Goal: Task Accomplishment & Management: Manage account settings

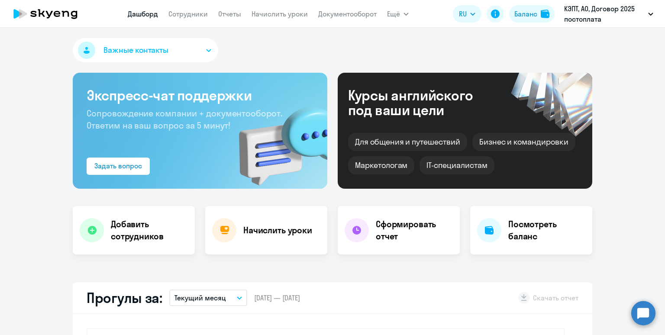
select select "30"
click at [188, 16] on link "Сотрудники" at bounding box center [187, 14] width 39 height 9
select select "30"
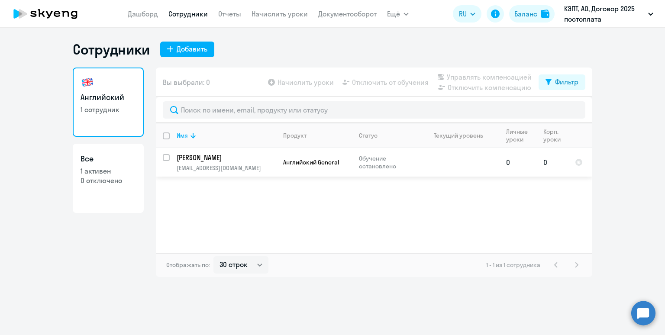
click at [189, 160] on p "[PERSON_NAME]" at bounding box center [226, 158] width 98 height 10
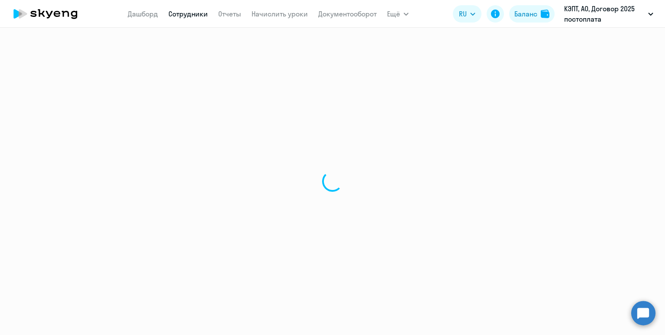
select select "english"
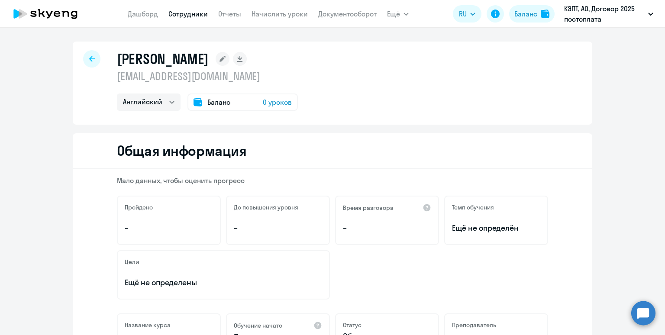
click at [91, 55] on div at bounding box center [91, 58] width 17 height 17
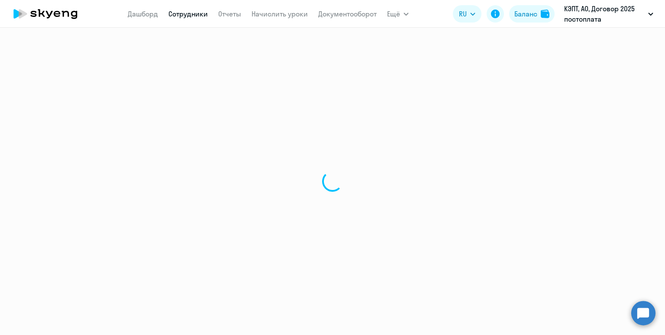
select select "30"
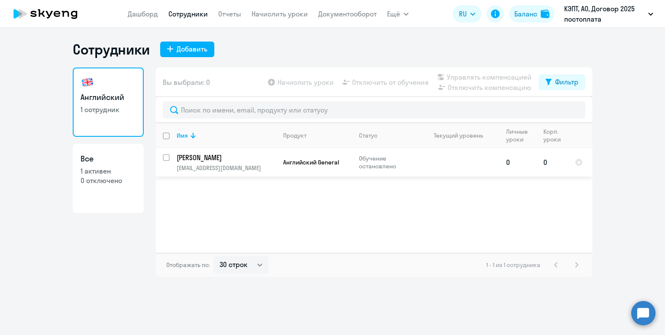
click at [166, 158] on input "select row 10512567" at bounding box center [171, 162] width 17 height 17
checkbox input "true"
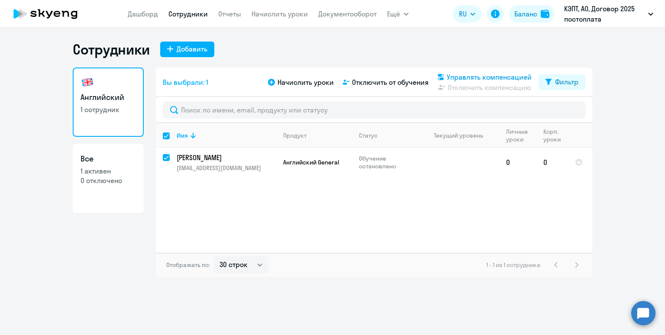
click at [473, 78] on span "Управлять компенсацией" at bounding box center [489, 77] width 85 height 10
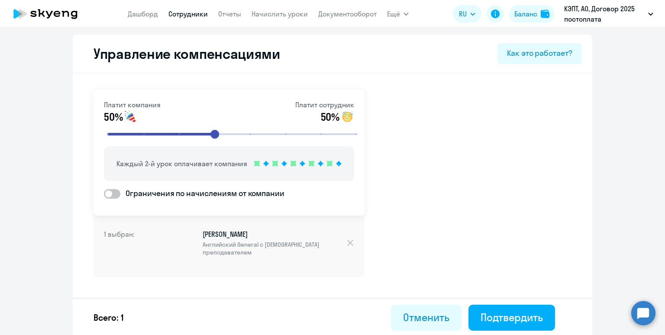
click at [116, 195] on span at bounding box center [112, 194] width 16 height 10
click at [104, 194] on input "Ограничения по начислениям от компании" at bounding box center [103, 193] width 0 height 0
checkbox input "true"
select select "MONTHLY"
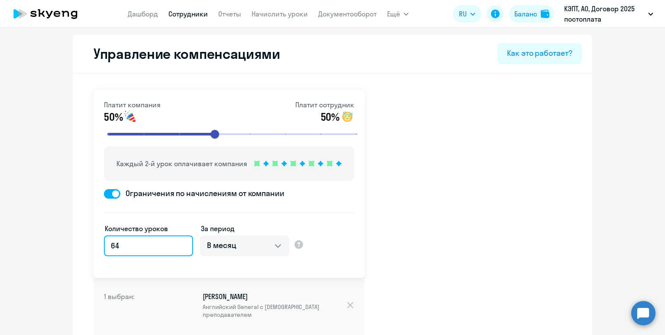
drag, startPoint x: 150, startPoint y: 248, endPoint x: 105, endPoint y: 246, distance: 45.0
click at [105, 246] on input "64" at bounding box center [148, 245] width 89 height 21
type input "10"
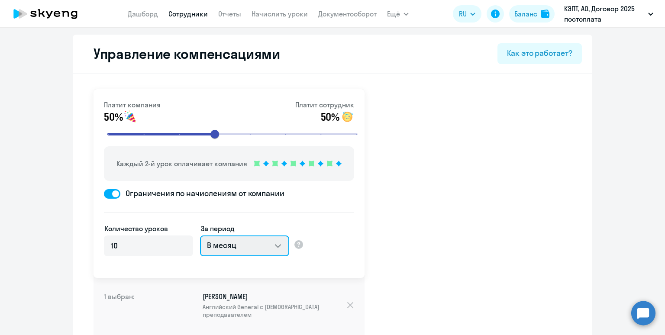
click at [261, 243] on select "В месяц За квартал В год За все время обучения" at bounding box center [244, 245] width 89 height 21
select select "WHOLE_PERIOD"
click at [200, 235] on select "В месяц За квартал В год За все время обучения" at bounding box center [244, 245] width 89 height 21
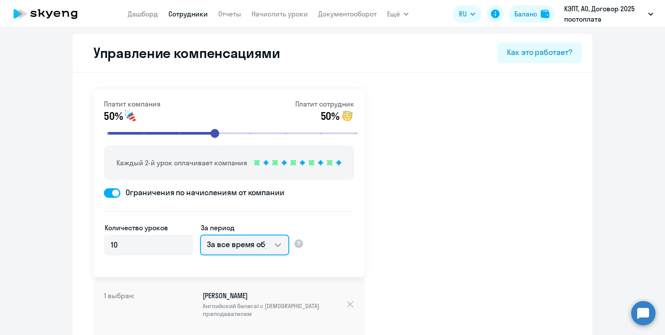
scroll to position [64, 0]
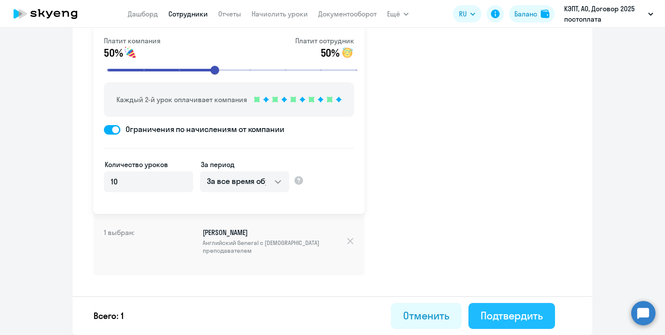
click at [505, 316] on div "Подтвердить" at bounding box center [511, 316] width 62 height 14
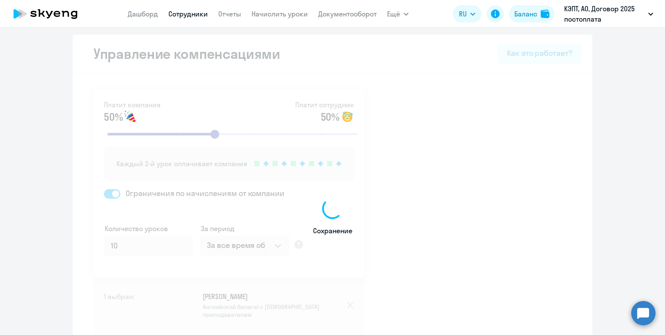
select select "30"
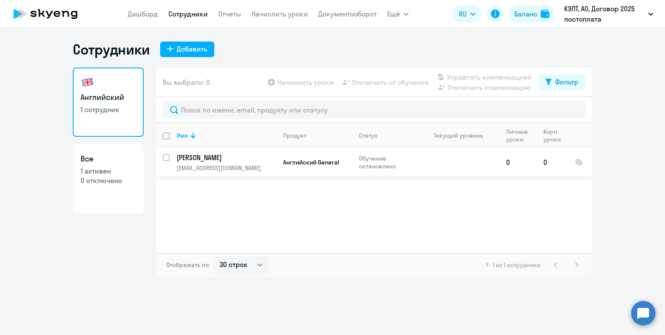
click at [164, 159] on input "select row 10512567" at bounding box center [171, 162] width 17 height 17
checkbox input "true"
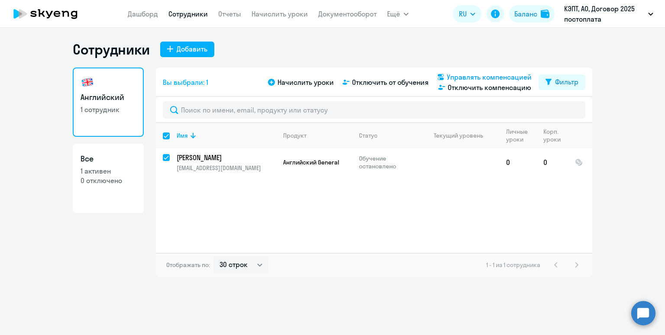
click at [469, 77] on span "Управлять компенсацией" at bounding box center [489, 77] width 85 height 10
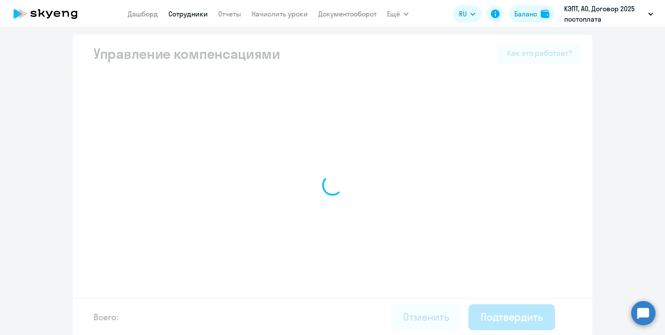
select select "WHOLE_PERIOD"
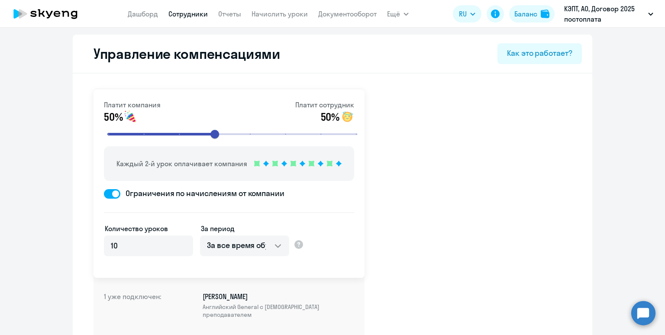
select select "30"
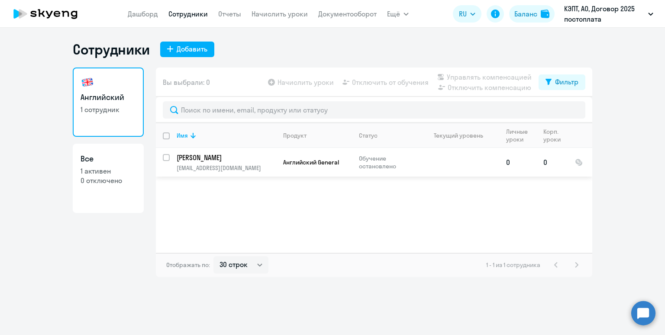
click at [238, 164] on p "nastia.gubareva@gmail.com" at bounding box center [226, 168] width 99 height 8
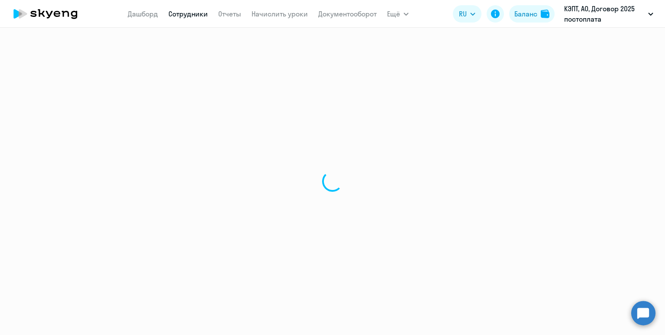
select select "english"
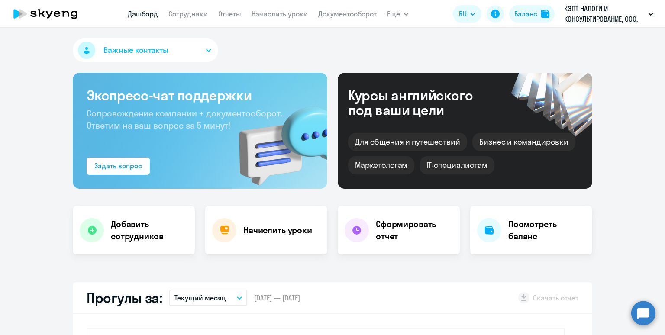
select select "30"
click at [181, 11] on link "Сотрудники" at bounding box center [187, 14] width 39 height 9
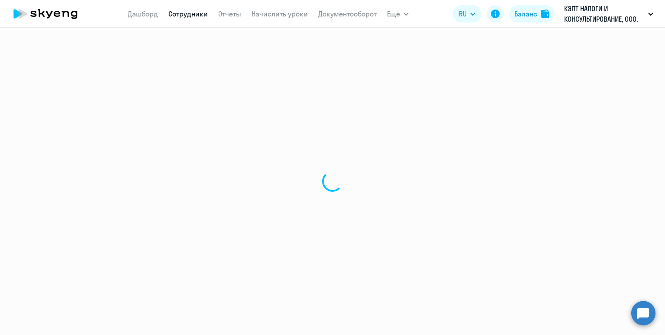
select select "30"
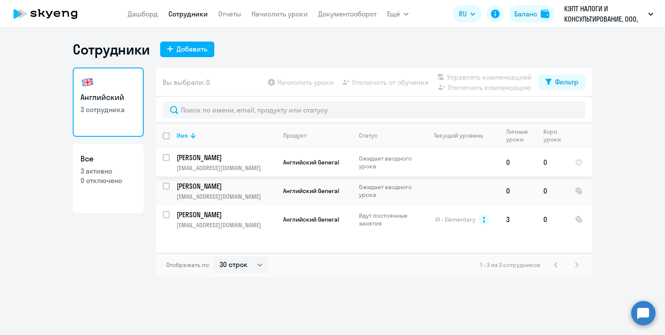
click at [166, 156] on input "select row 42692500" at bounding box center [171, 162] width 17 height 17
checkbox input "true"
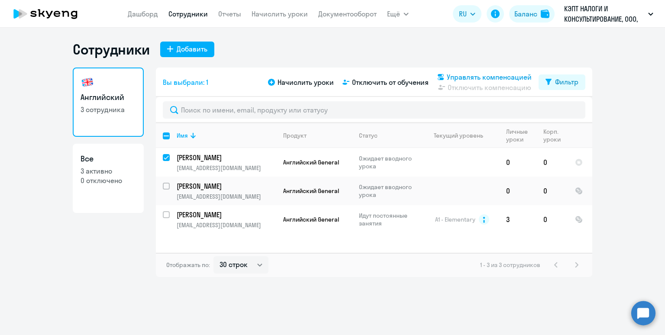
click at [466, 74] on span "Управлять компенсацией" at bounding box center [489, 77] width 85 height 10
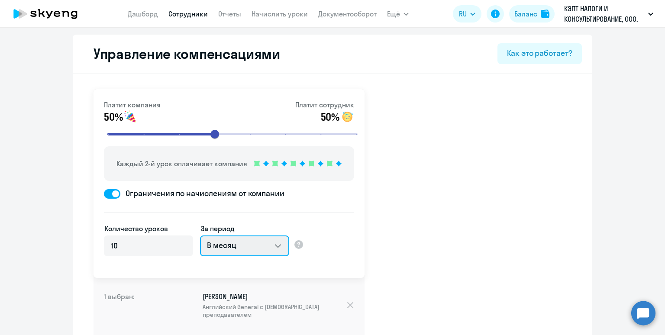
click at [234, 249] on select "В месяц За квартал В год За все время обучения" at bounding box center [244, 245] width 89 height 21
select select "WHOLE_PERIOD"
click at [200, 235] on select "В месяц За квартал В год За все время обучения" at bounding box center [244, 245] width 89 height 21
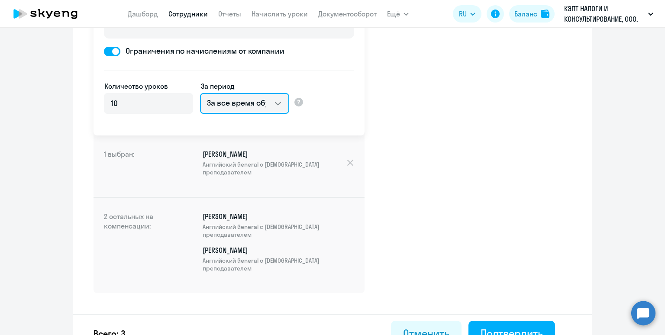
scroll to position [160, 0]
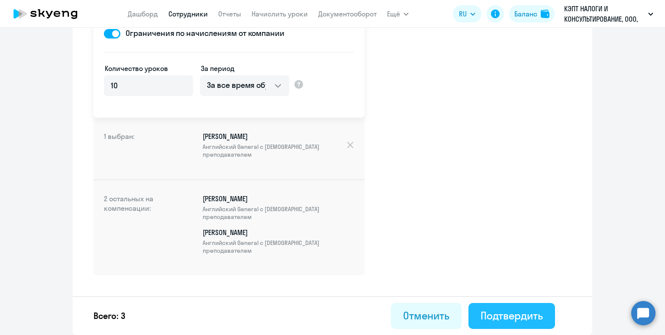
click at [521, 313] on div "Подтвердить" at bounding box center [511, 316] width 62 height 14
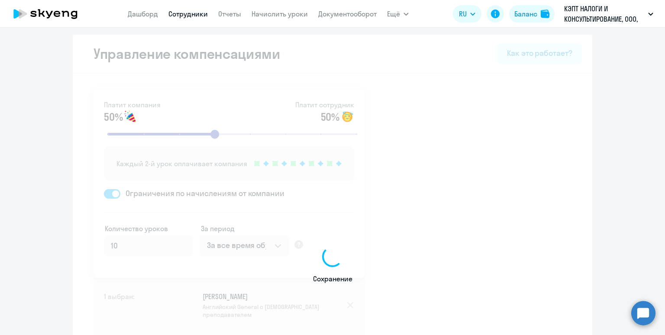
select select "30"
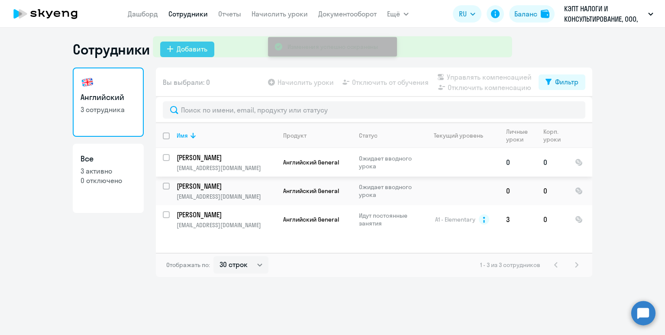
click at [226, 158] on p "Скоркина Екатерина Геннадьевна" at bounding box center [226, 158] width 98 height 10
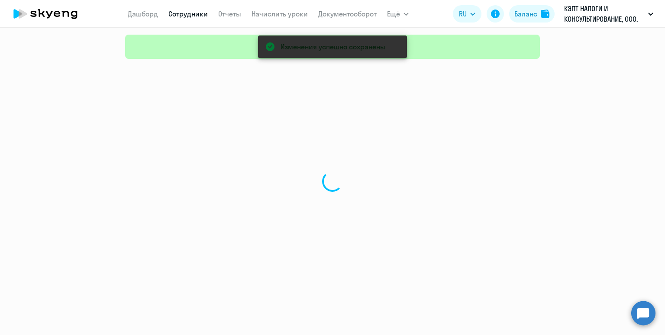
select select "english"
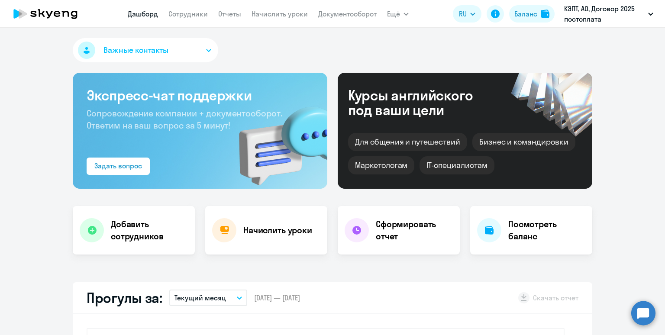
select select "30"
click at [192, 13] on link "Сотрудники" at bounding box center [187, 14] width 39 height 9
select select "30"
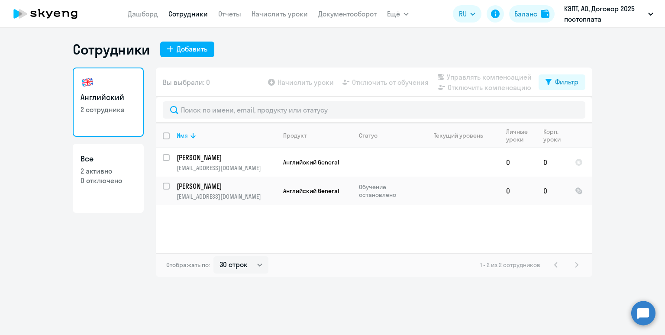
click at [164, 136] on input "deselect all" at bounding box center [171, 140] width 17 height 17
checkbox input "true"
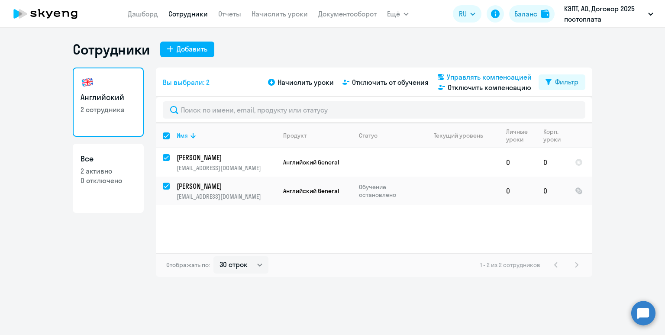
click at [461, 77] on span "Управлять компенсацией" at bounding box center [489, 77] width 85 height 10
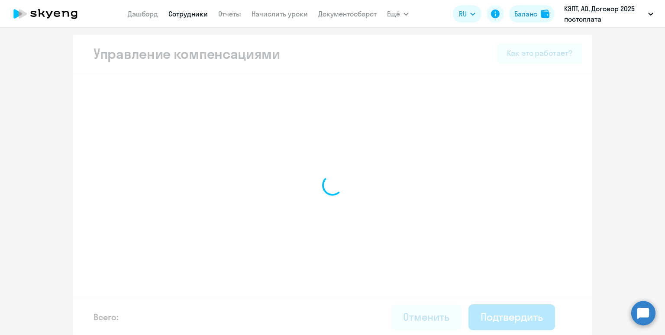
select select "WHOLE_PERIOD"
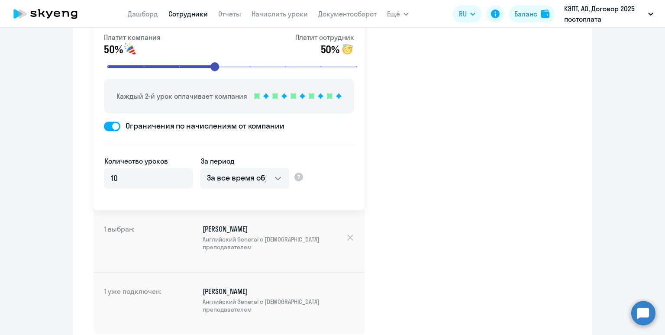
scroll to position [126, 0]
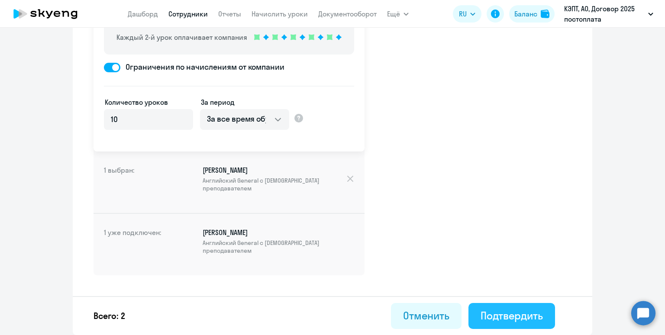
click at [485, 316] on div "Подтвердить" at bounding box center [511, 316] width 62 height 14
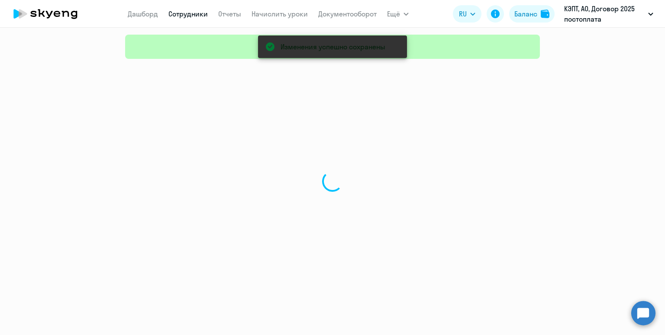
select select "30"
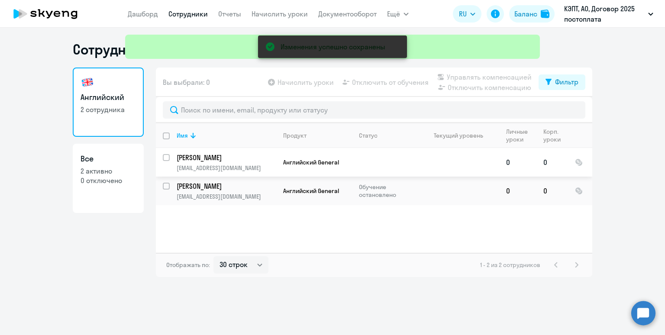
click at [263, 154] on p "Попкова Ангелина" at bounding box center [226, 158] width 98 height 10
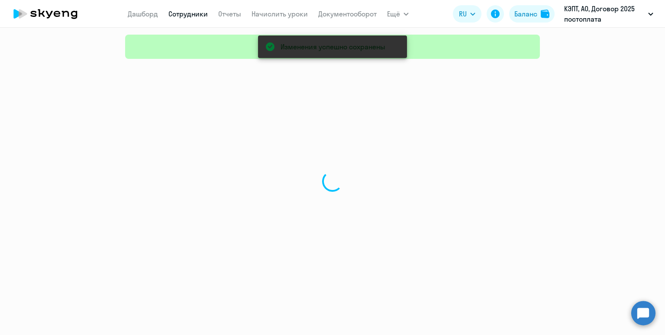
select select "english"
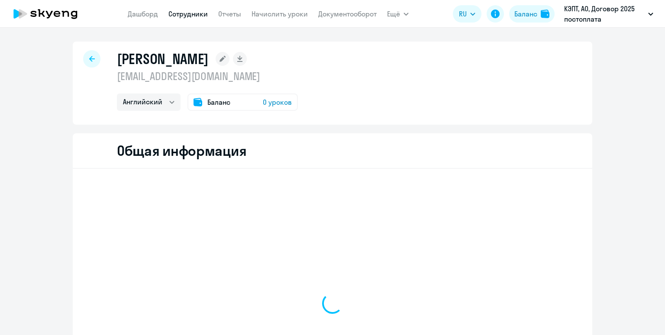
select select "english"
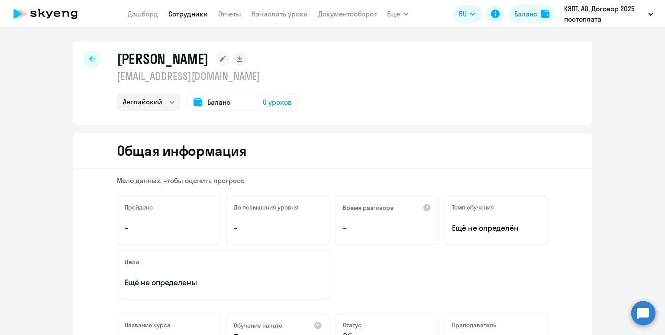
click at [174, 16] on link "Сотрудники" at bounding box center [187, 14] width 39 height 9
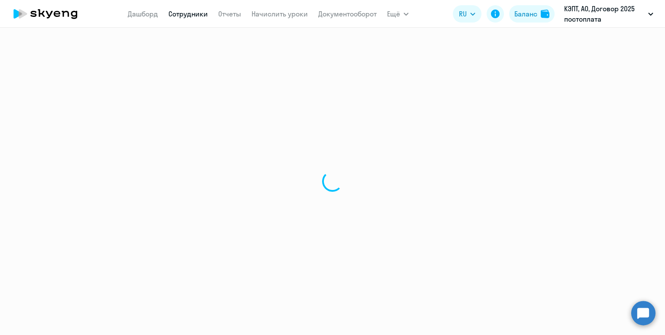
select select "30"
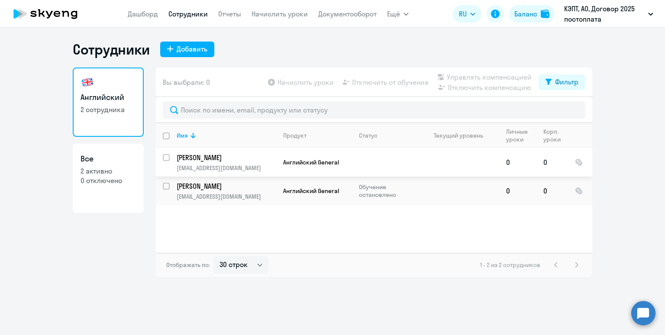
click at [167, 159] on input "select row 1729888" at bounding box center [171, 162] width 17 height 17
checkbox input "true"
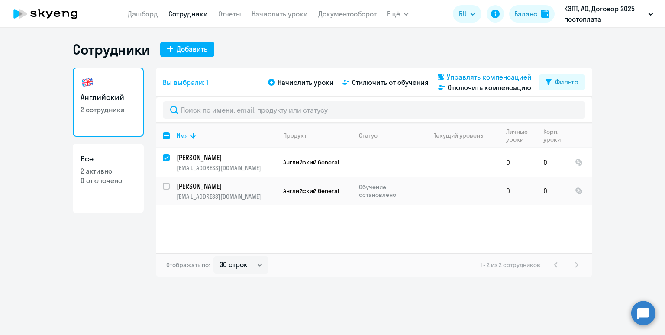
click at [478, 75] on span "Управлять компенсацией" at bounding box center [489, 77] width 85 height 10
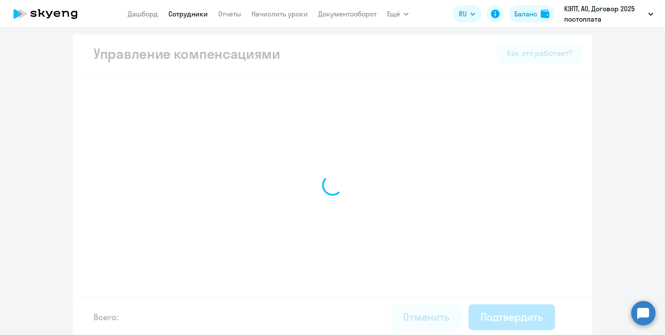
select select "WHOLE_PERIOD"
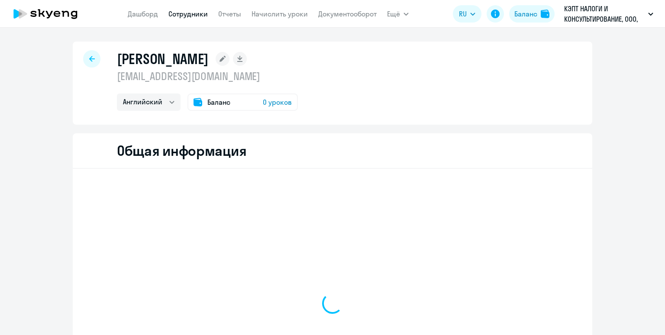
select select "english"
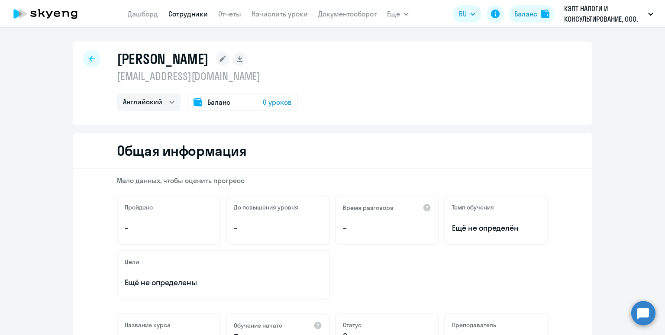
click at [177, 15] on link "Сотрудники" at bounding box center [187, 14] width 39 height 9
select select "30"
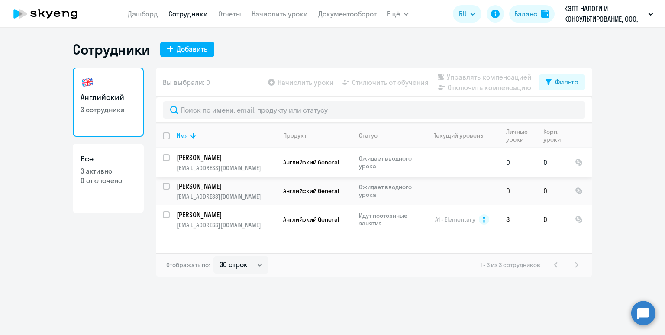
click at [164, 157] on input "select row 42692500" at bounding box center [171, 162] width 17 height 17
checkbox input "true"
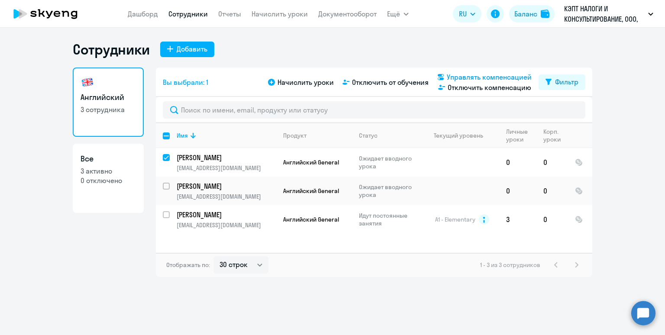
click at [466, 77] on span "Управлять компенсацией" at bounding box center [489, 77] width 85 height 10
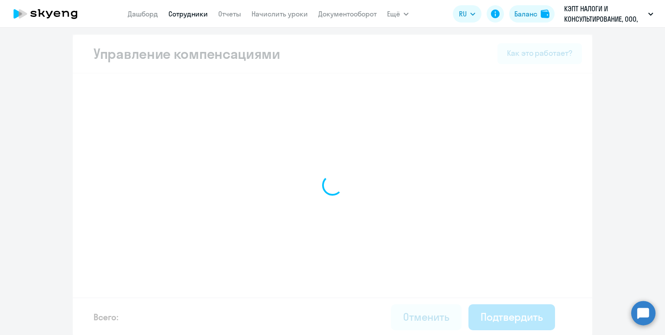
select select "WHOLE_PERIOD"
